Goal: Task Accomplishment & Management: Manage account settings

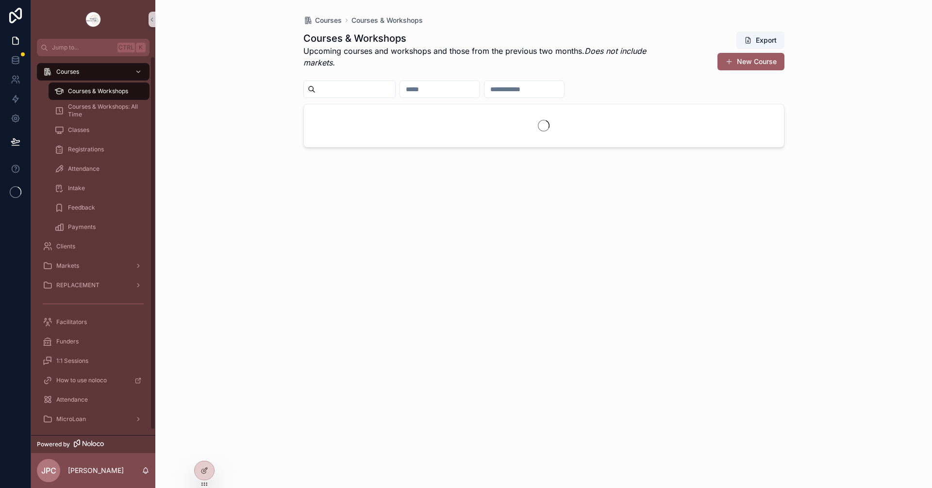
click at [128, 92] on span "Courses & Workshops" at bounding box center [98, 91] width 60 height 8
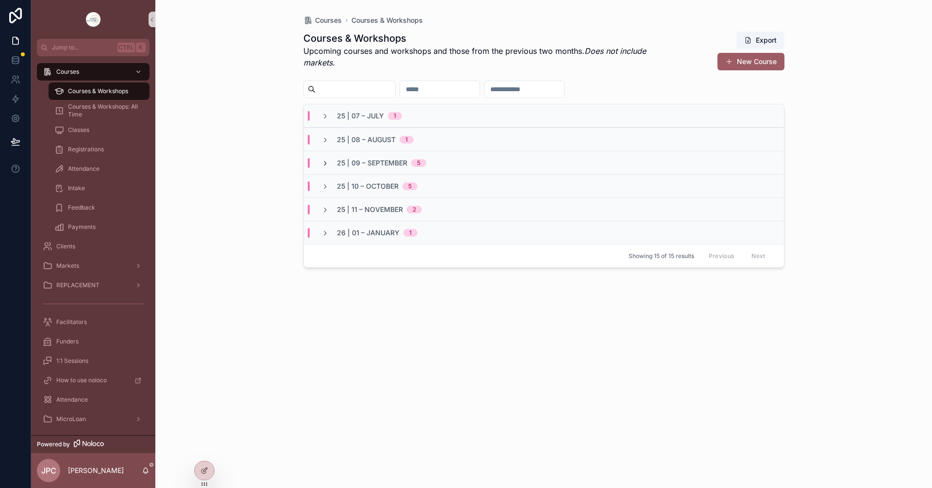
click at [326, 165] on icon "scrollable content" at bounding box center [325, 164] width 8 height 8
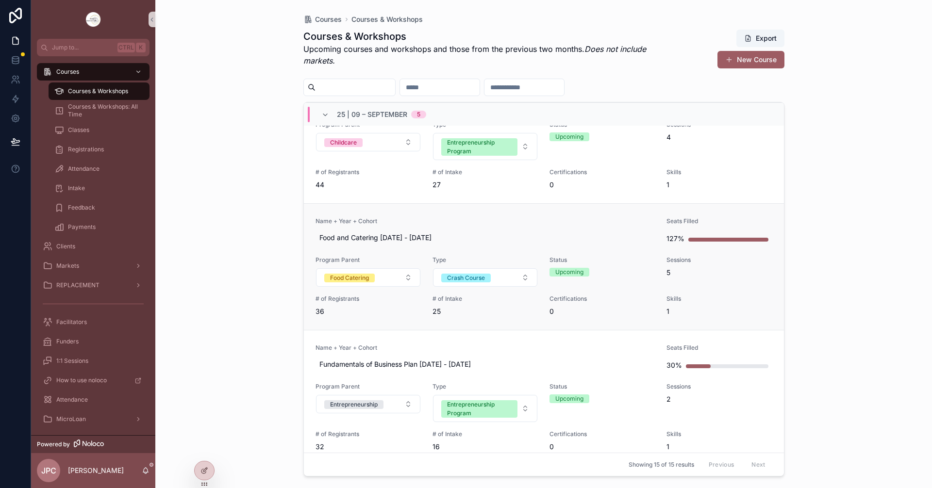
scroll to position [243, 0]
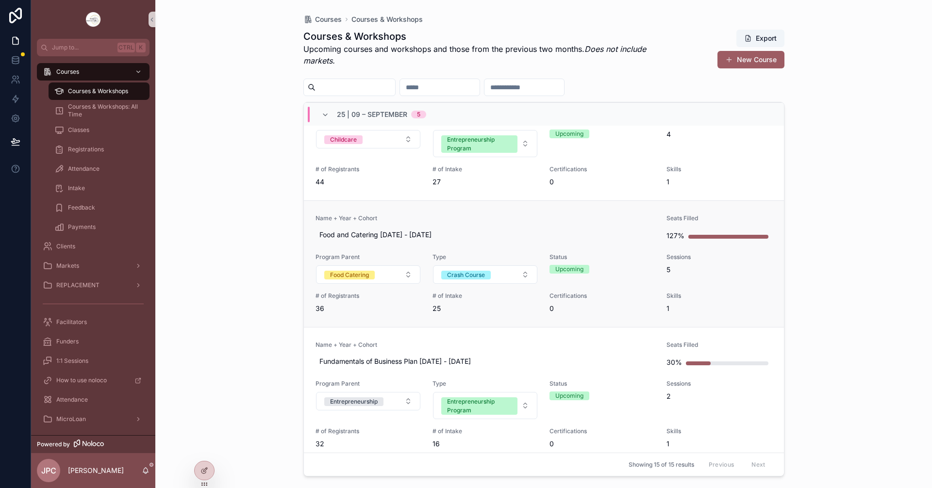
click at [494, 218] on span "Name + Year + Cohort" at bounding box center [485, 218] width 340 height 8
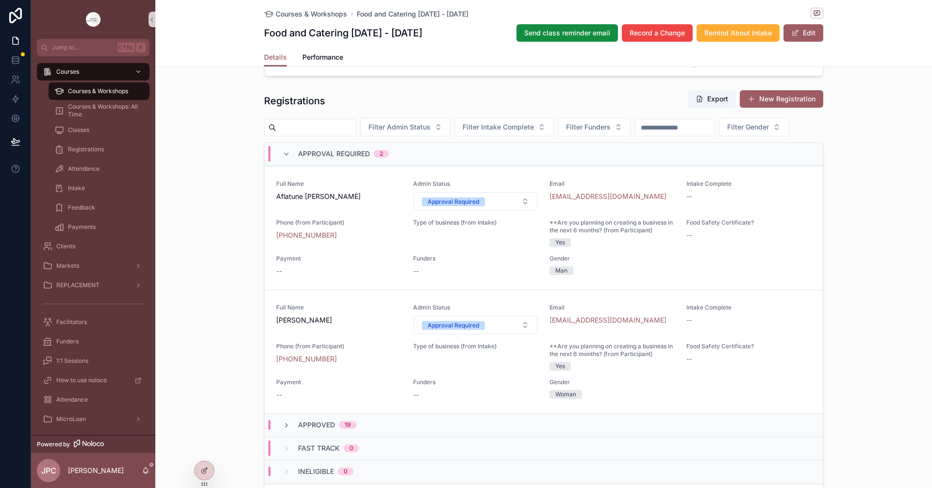
scroll to position [825, 0]
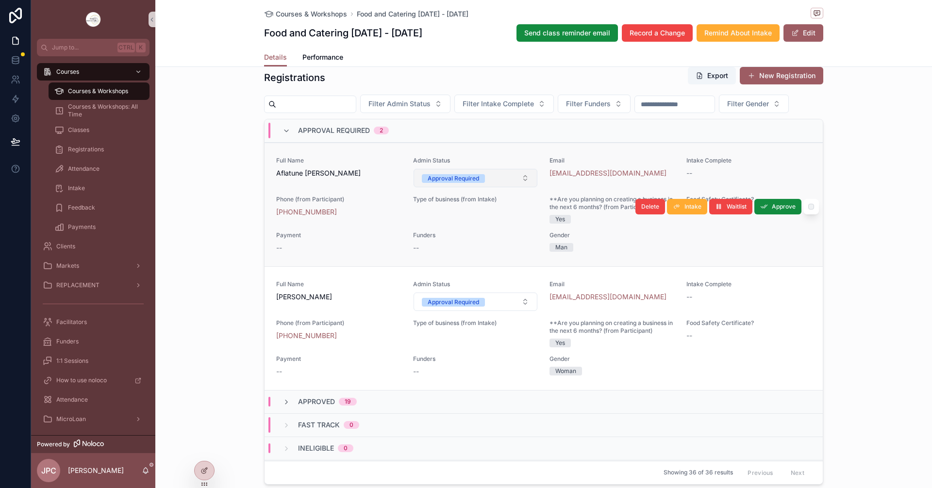
drag, startPoint x: 496, startPoint y: 203, endPoint x: 494, endPoint y: 210, distance: 7.4
click at [496, 187] on button "Approval Required" at bounding box center [475, 178] width 124 height 18
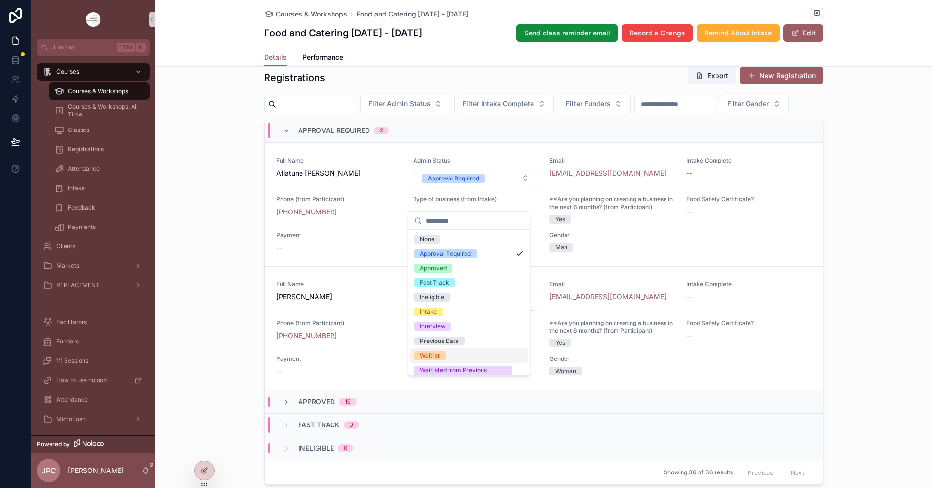
click at [433, 354] on div "Waitlist" at bounding box center [430, 355] width 20 height 9
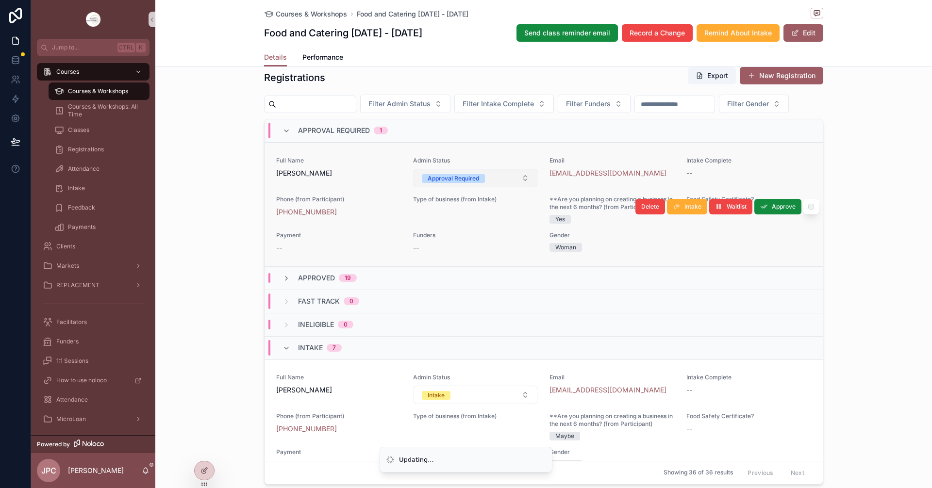
click at [477, 183] on span "Approval Required" at bounding box center [453, 178] width 63 height 9
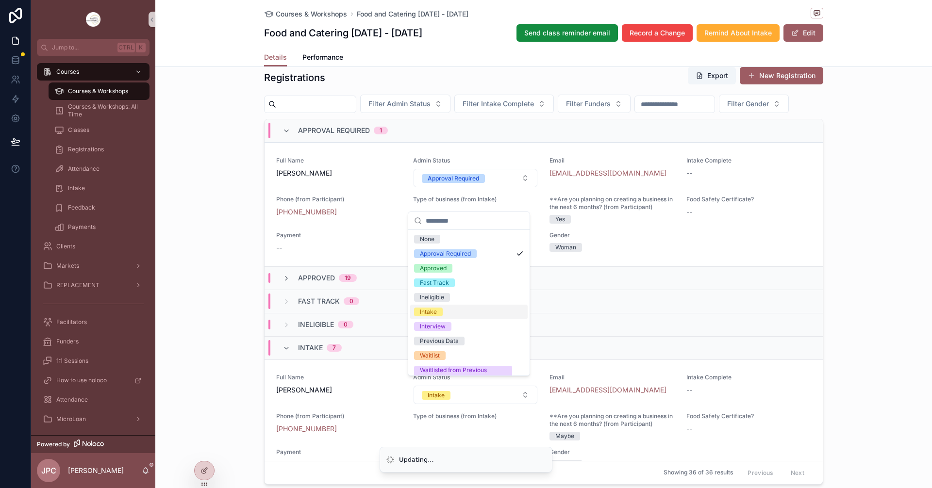
click at [429, 312] on div "Intake" at bounding box center [428, 312] width 17 height 9
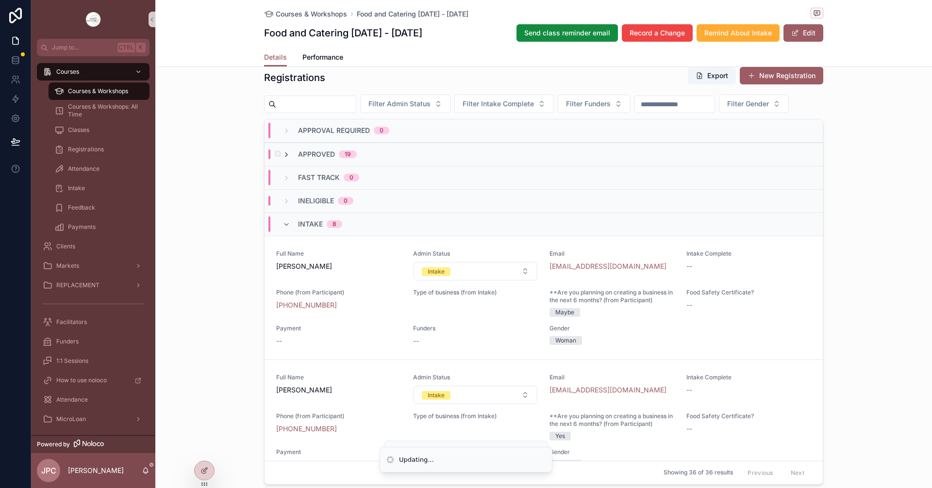
click at [286, 159] on icon "scrollable content" at bounding box center [286, 155] width 8 height 8
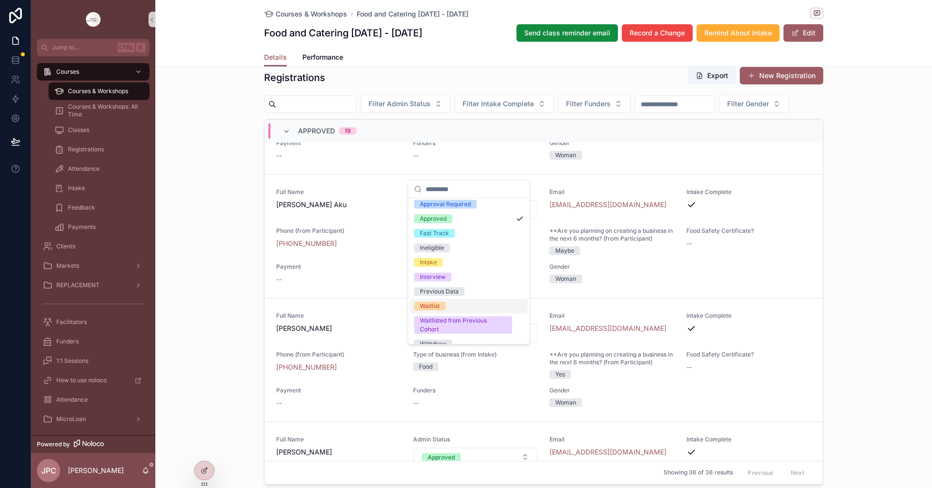
scroll to position [27, 0]
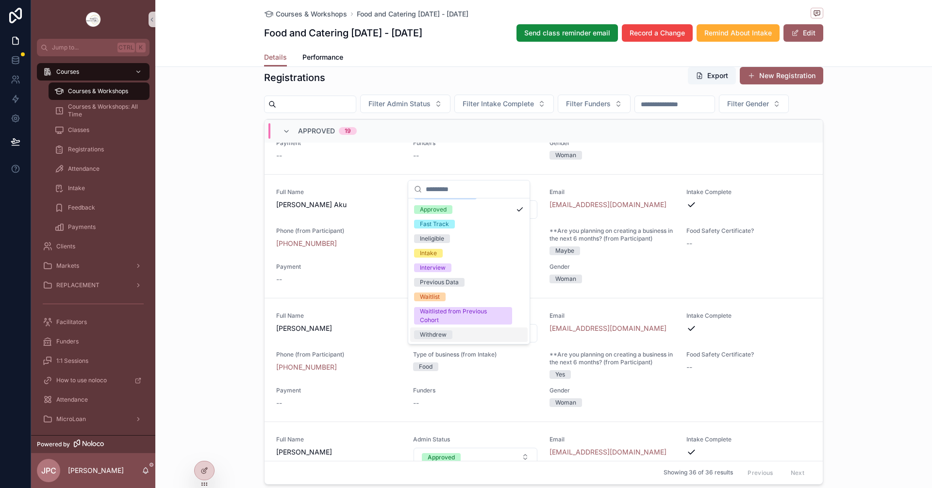
click at [440, 331] on div "Withdrew" at bounding box center [433, 334] width 27 height 9
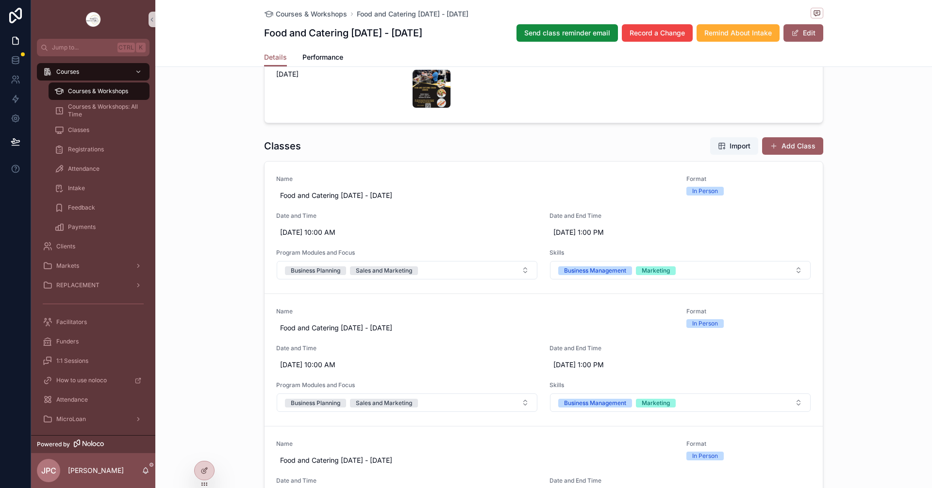
scroll to position [582, 0]
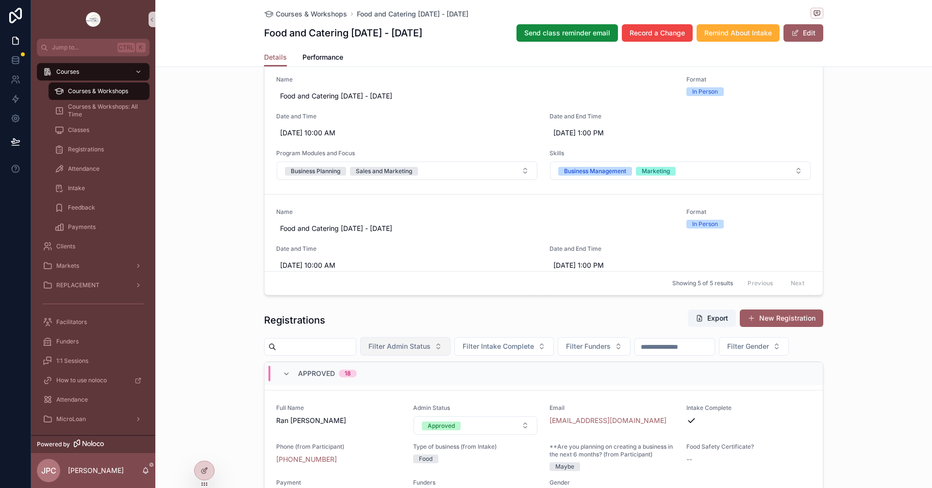
click at [450, 352] on button "Filter Admin Status" at bounding box center [405, 346] width 90 height 18
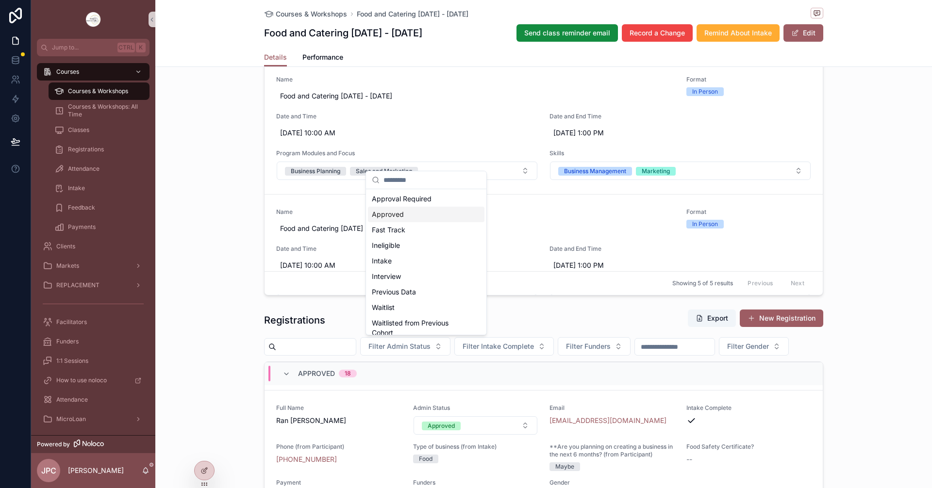
click at [395, 216] on div "Approved" at bounding box center [426, 215] width 116 height 16
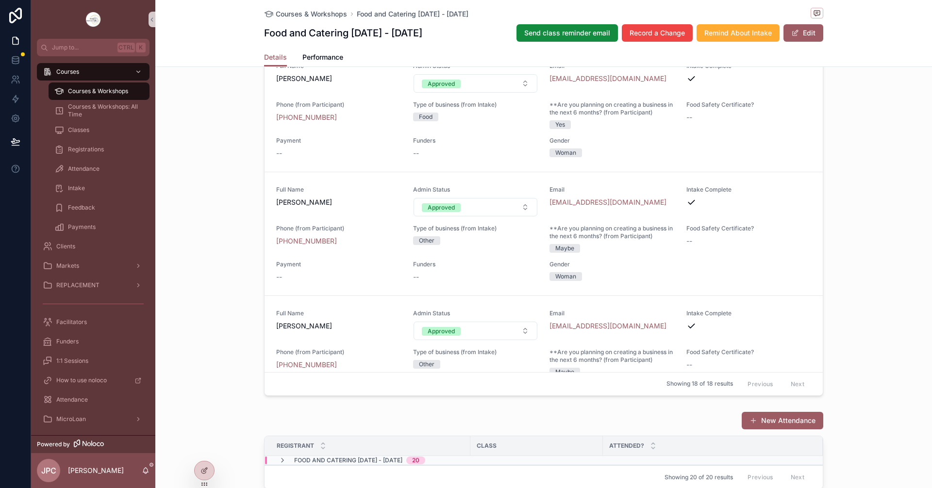
scroll to position [671, 0]
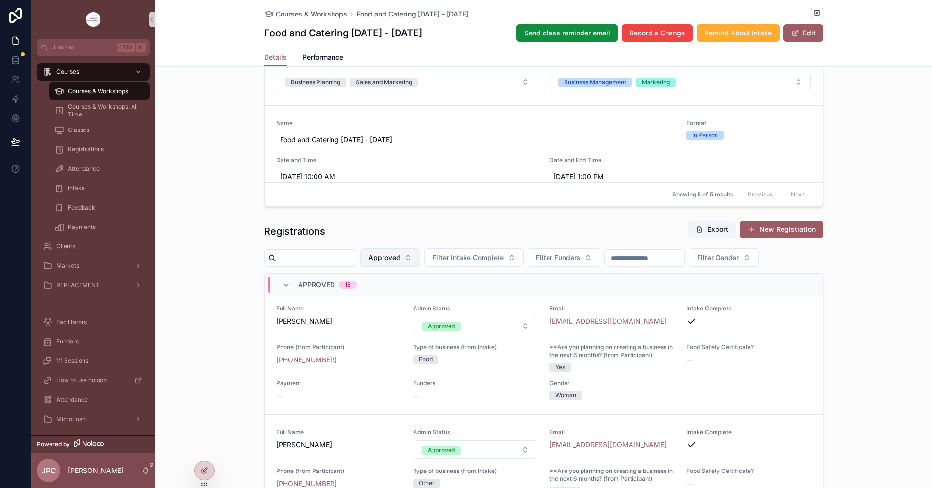
click at [420, 260] on button "Approved" at bounding box center [390, 257] width 60 height 18
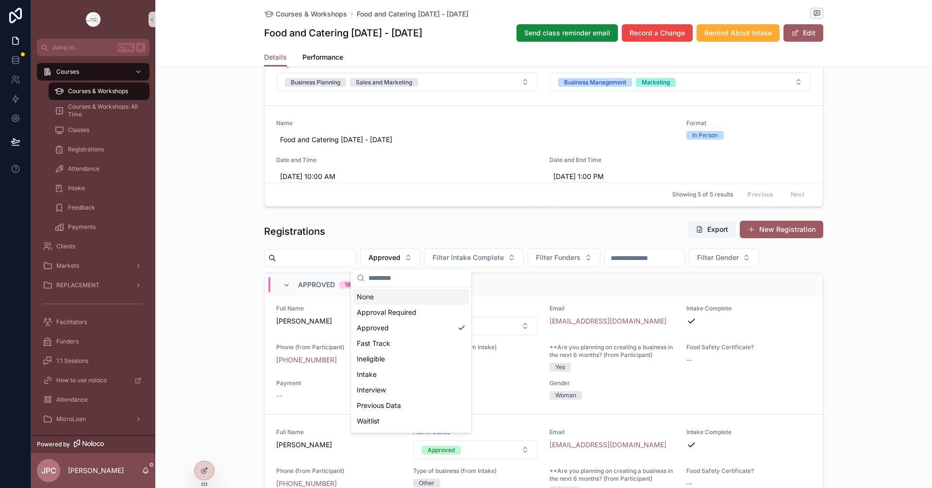
click at [387, 302] on div "None" at bounding box center [411, 297] width 116 height 16
click at [367, 295] on div "Approval Required Approved Fast Track Ineligible Intake Interview Previous Data…" at bounding box center [411, 371] width 120 height 169
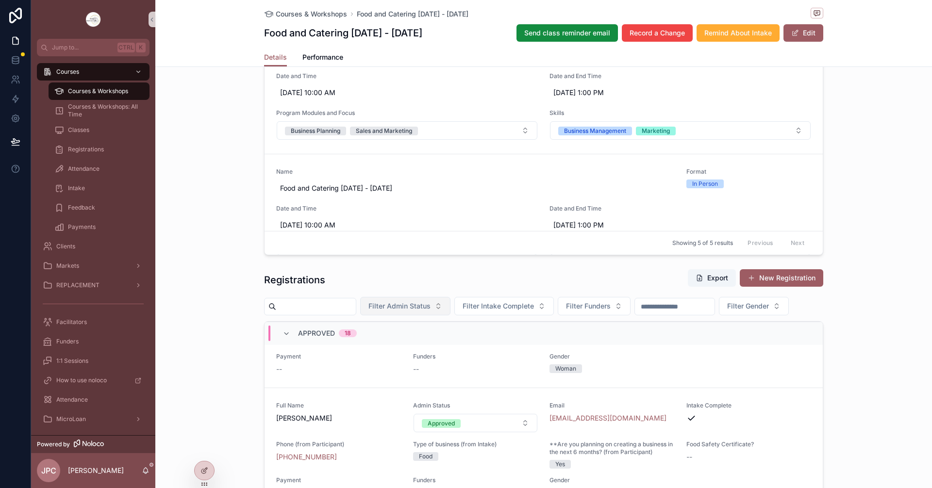
click at [430, 301] on span "Filter Admin Status" at bounding box center [399, 306] width 62 height 10
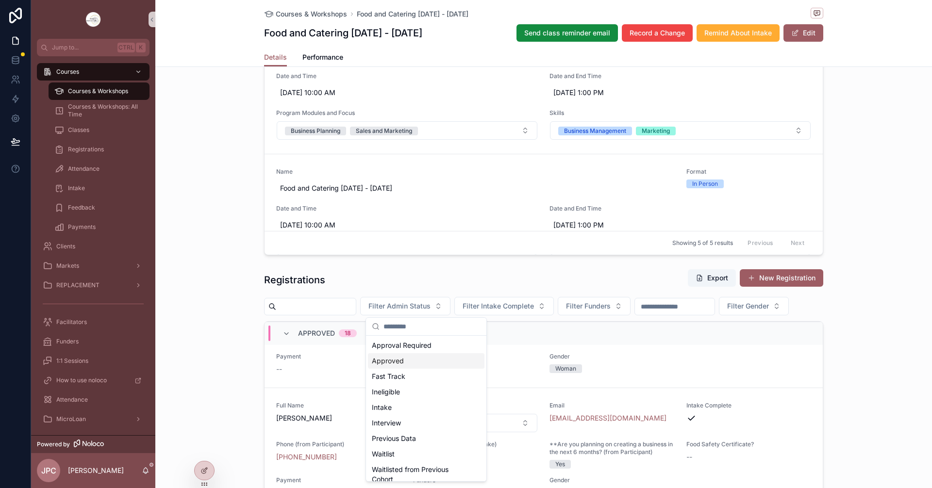
click at [397, 362] on div "Approved" at bounding box center [426, 361] width 116 height 16
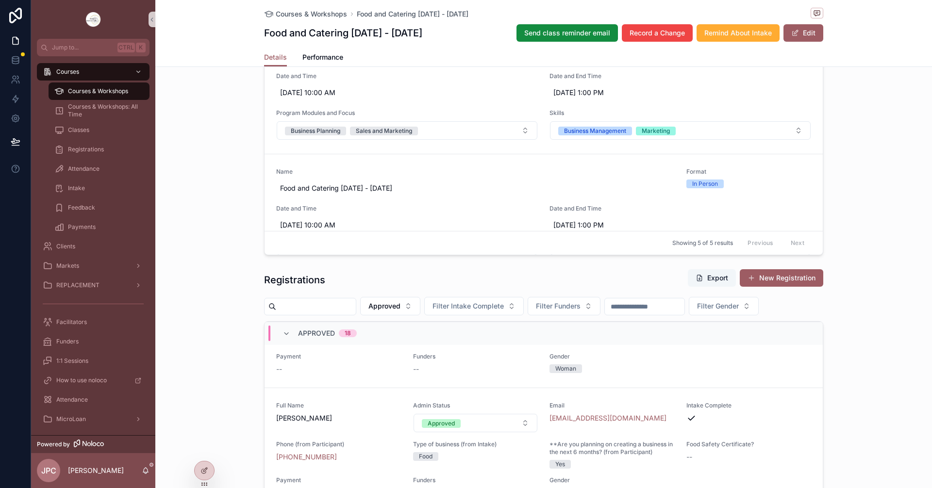
click at [700, 281] on span "scrollable content" at bounding box center [699, 278] width 8 height 8
click at [250, 254] on div "**********" at bounding box center [543, 129] width 776 height 1123
click at [115, 96] on div "Courses & Workshops" at bounding box center [98, 91] width 89 height 16
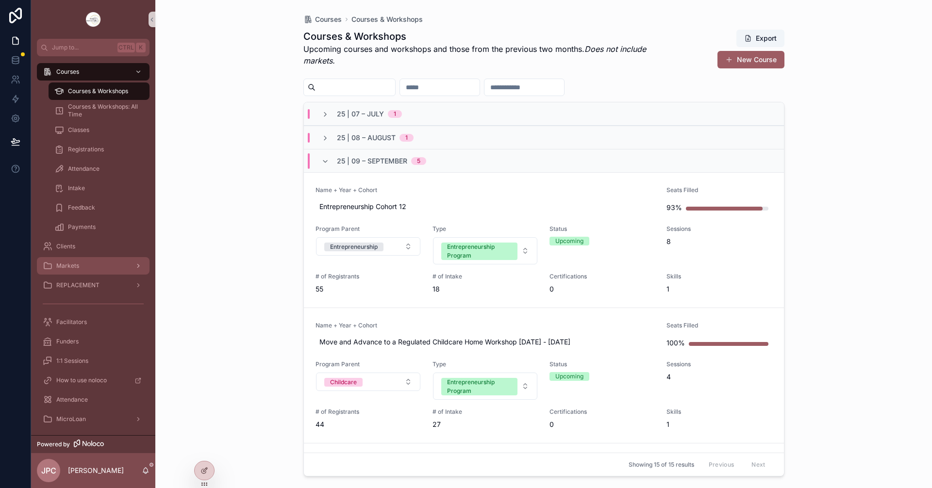
click at [109, 262] on div "Markets" at bounding box center [93, 266] width 101 height 16
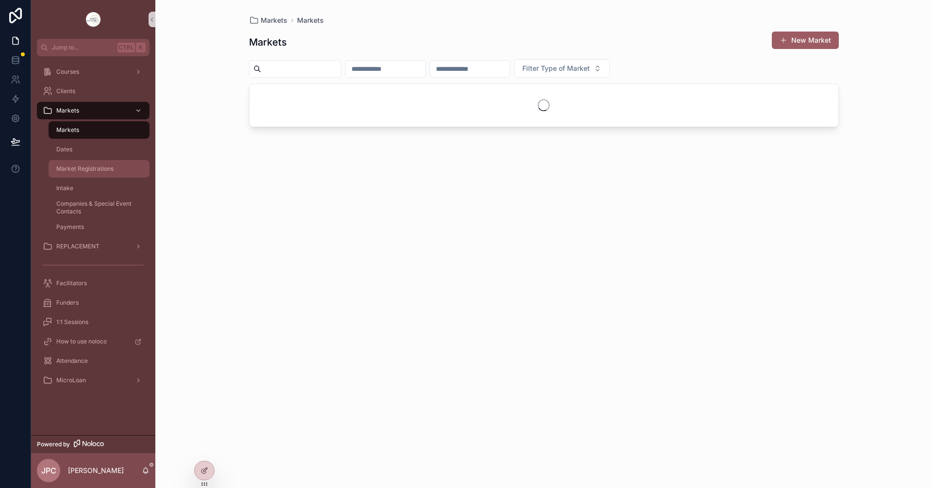
click at [123, 169] on div "Market Registrations" at bounding box center [98, 169] width 89 height 16
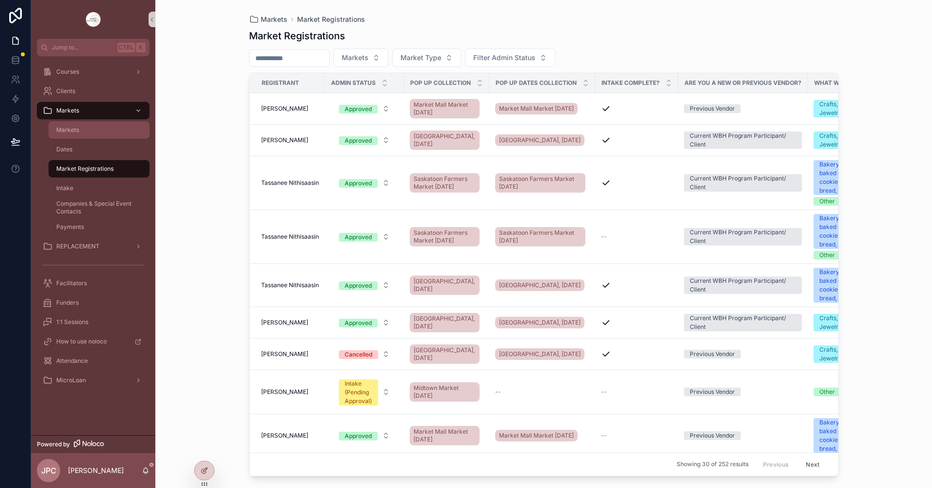
click at [124, 133] on div "Markets" at bounding box center [98, 130] width 89 height 16
